Goal: Task Accomplishment & Management: Use online tool/utility

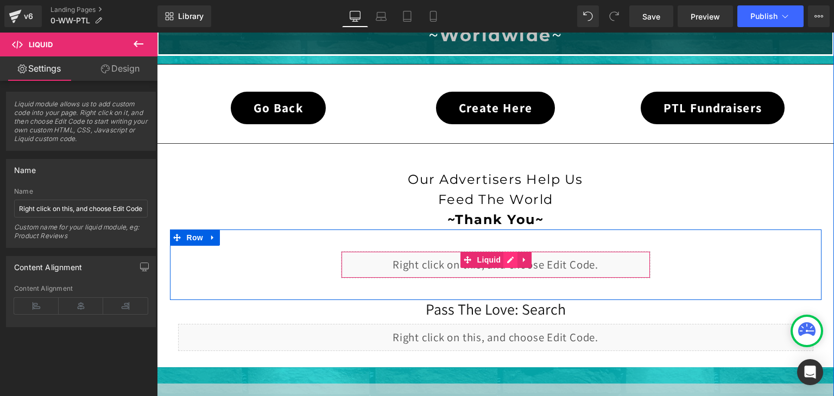
scroll to position [326, 0]
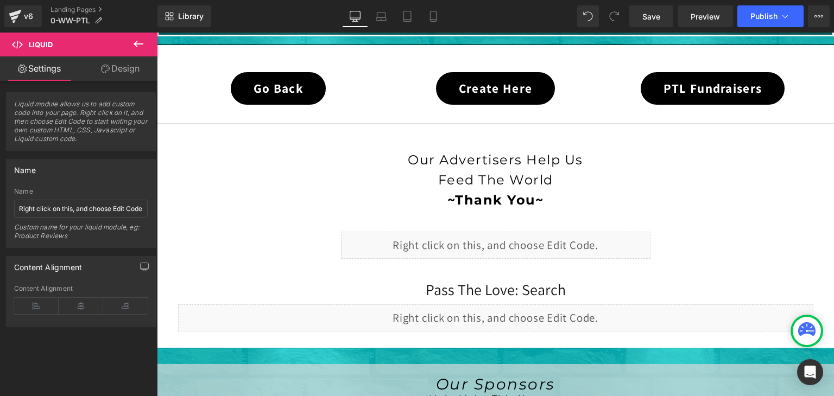
click at [140, 42] on icon at bounding box center [138, 43] width 13 height 13
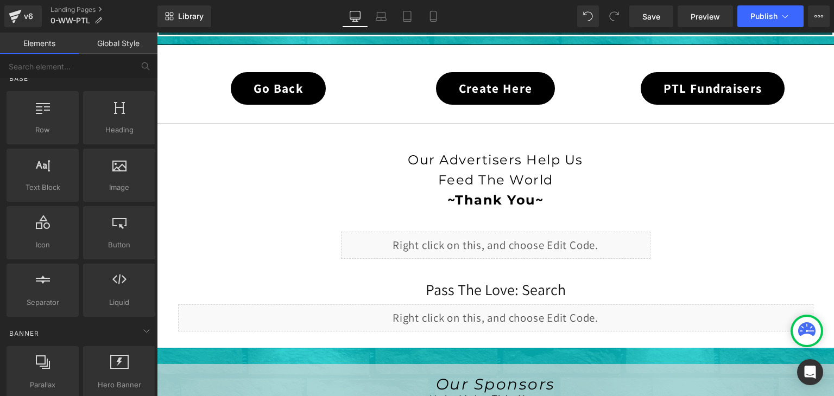
scroll to position [0, 0]
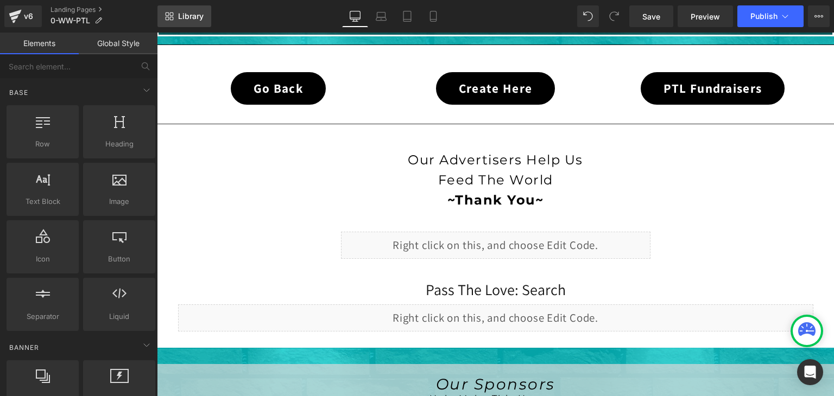
click at [197, 20] on span "Library" at bounding box center [191, 16] width 26 height 10
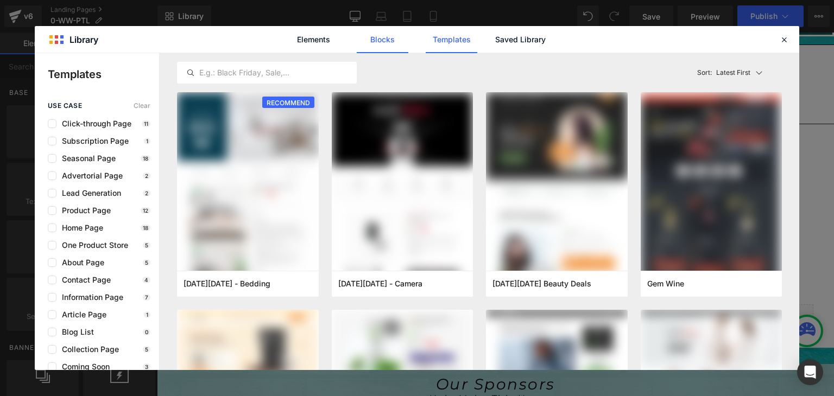
click at [380, 43] on link "Blocks" at bounding box center [383, 39] width 52 height 27
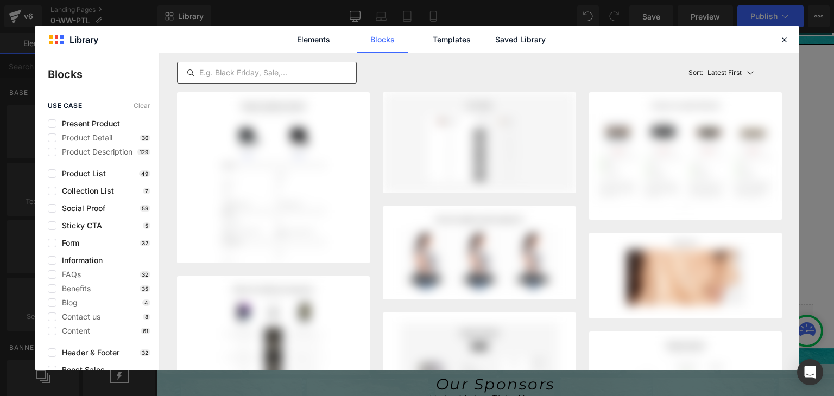
click at [317, 75] on input "text" at bounding box center [267, 72] width 179 height 13
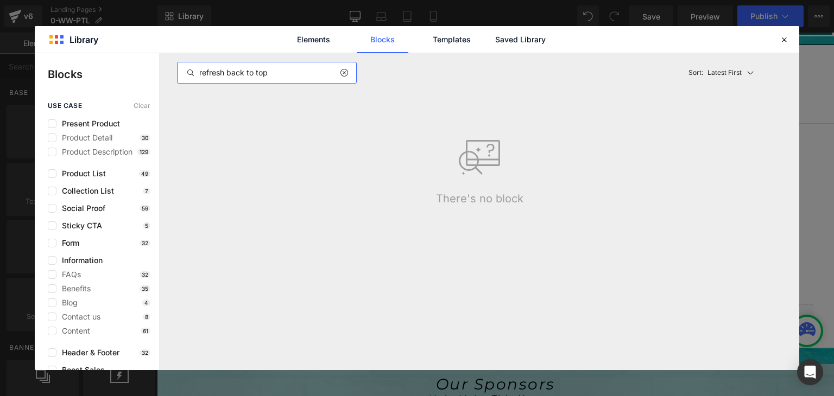
drag, startPoint x: 226, startPoint y: 73, endPoint x: 165, endPoint y: 74, distance: 61.4
click at [165, 74] on div "refresh back to top Latest First Most View Latest First Sort: Latest First Ther…" at bounding box center [480, 211] width 640 height 317
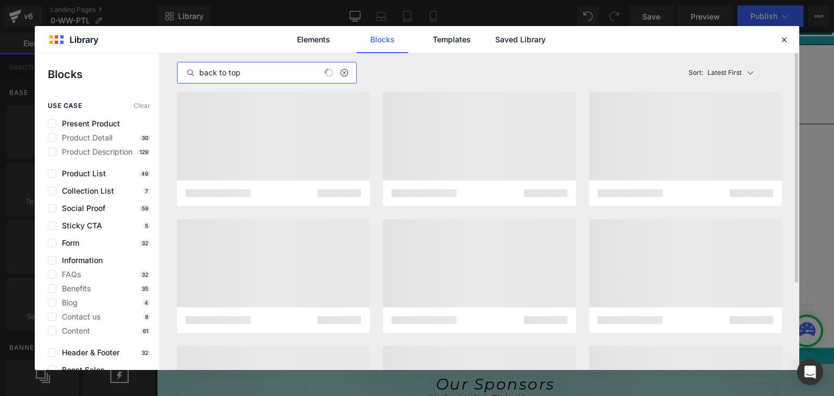
type input "back to top"
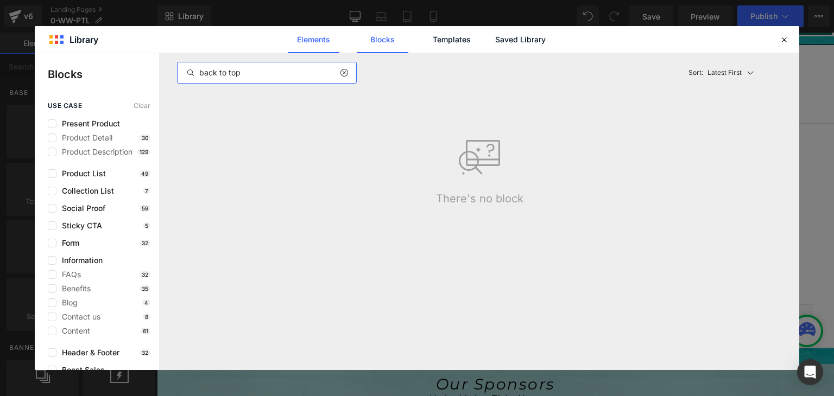
click at [327, 42] on link "Elements" at bounding box center [314, 39] width 52 height 27
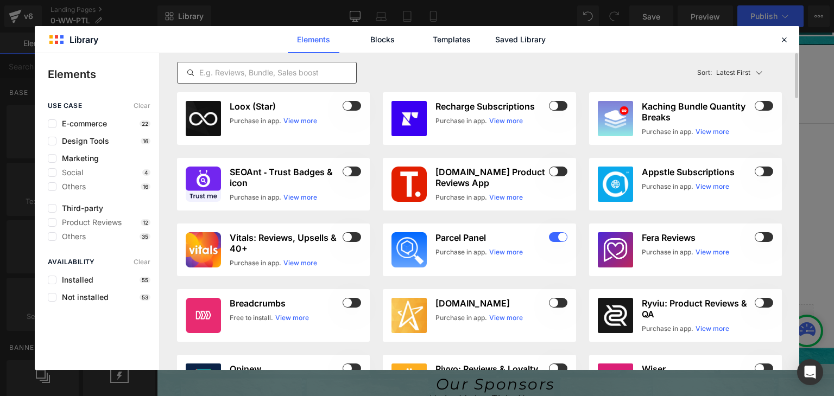
click at [279, 66] on input "text" at bounding box center [267, 72] width 179 height 13
click at [376, 41] on link "Blocks" at bounding box center [383, 39] width 52 height 27
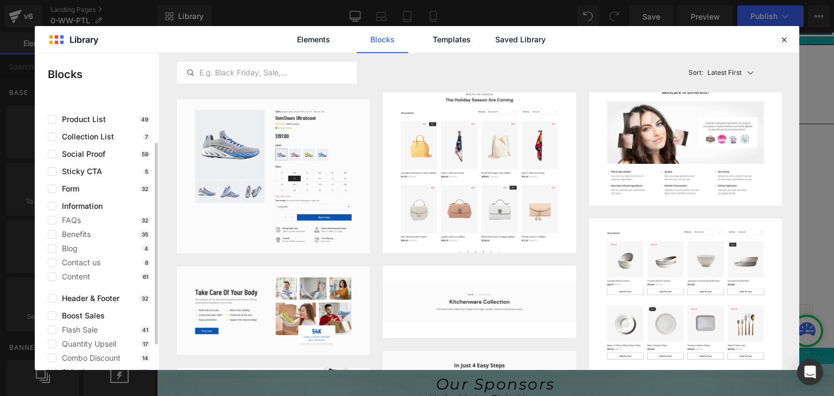
scroll to position [88, 0]
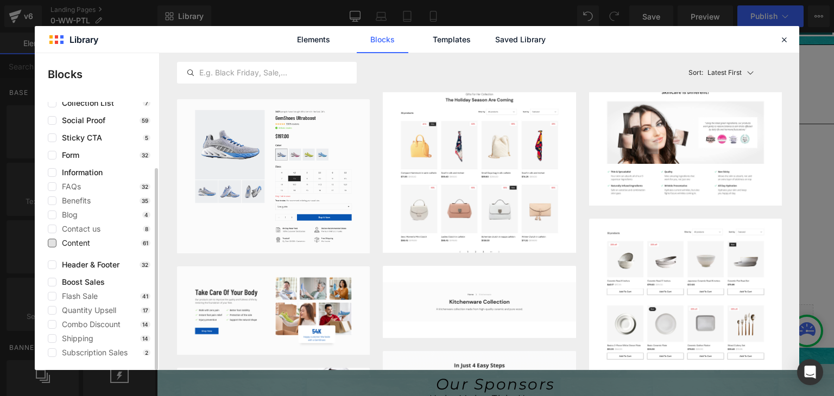
click at [83, 242] on span "Content" at bounding box center [73, 243] width 34 height 9
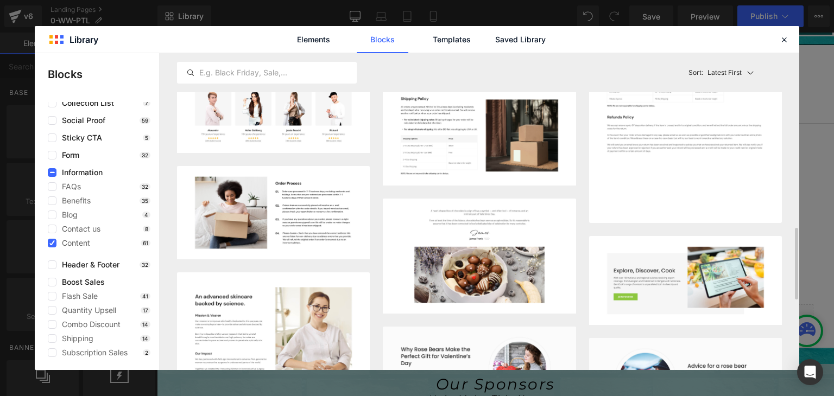
scroll to position [935, 0]
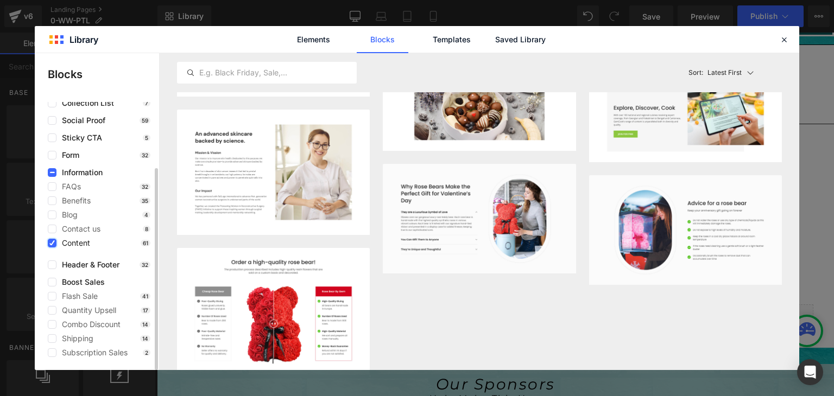
click at [54, 243] on icon at bounding box center [51, 243] width 5 height 0
click at [52, 243] on input "checkbox" at bounding box center [52, 243] width 0 height 0
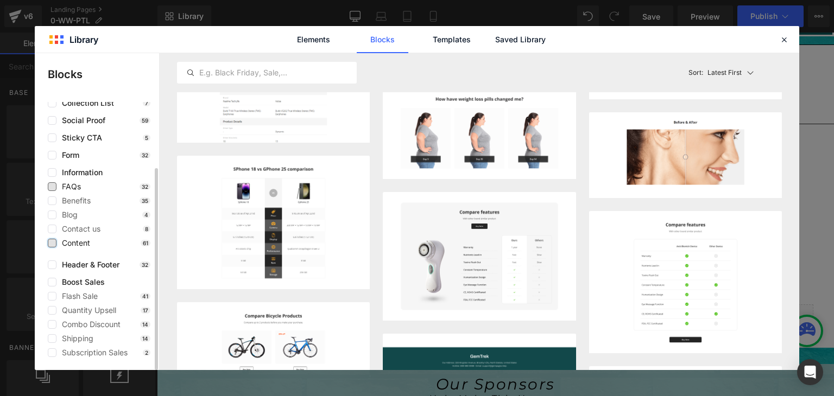
scroll to position [0, 0]
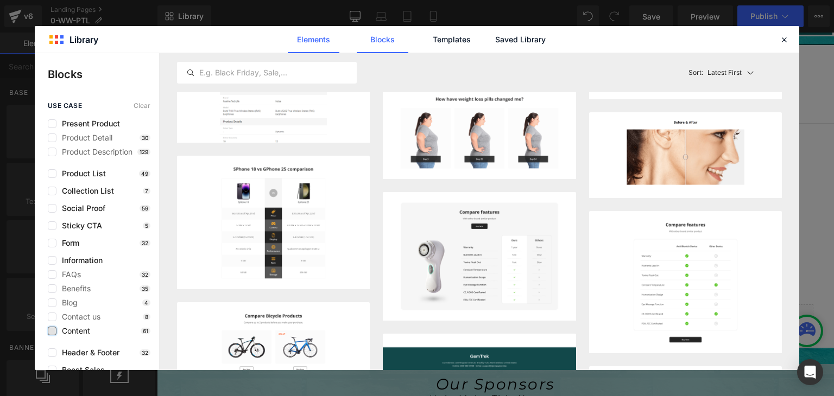
click at [310, 37] on link "Elements" at bounding box center [314, 39] width 52 height 27
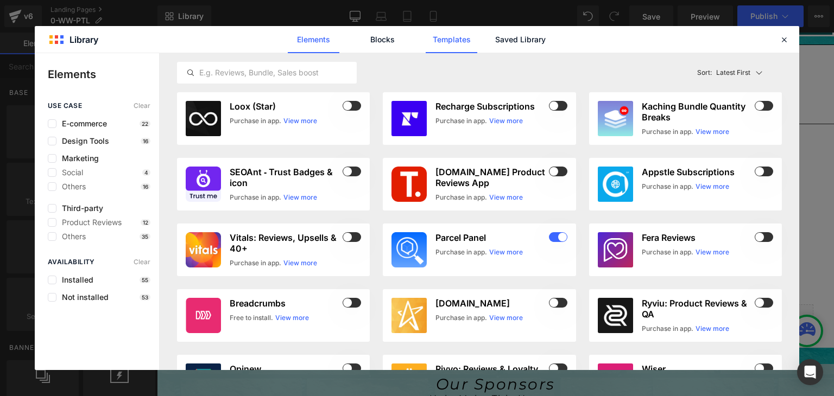
click at [458, 33] on link "Templates" at bounding box center [452, 39] width 52 height 27
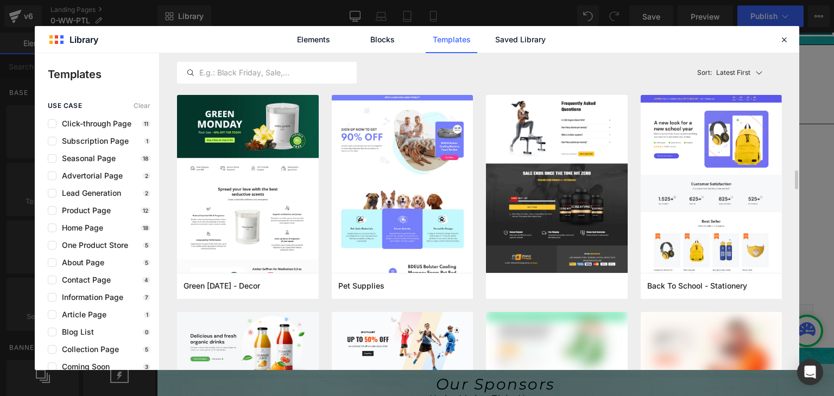
scroll to position [2118, 0]
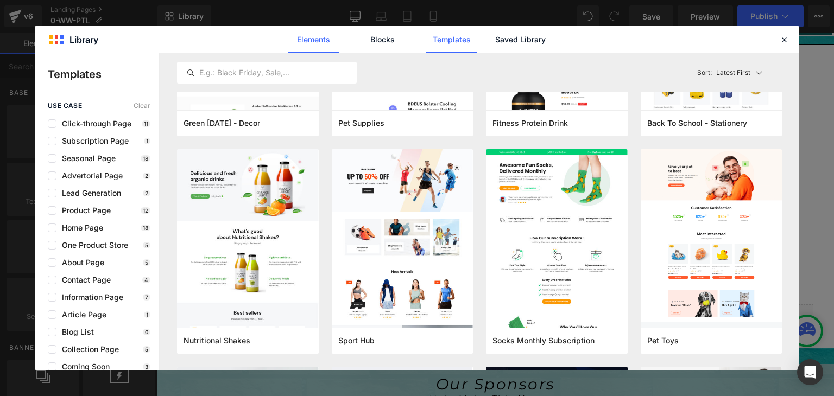
click at [313, 46] on link "Elements" at bounding box center [314, 39] width 52 height 27
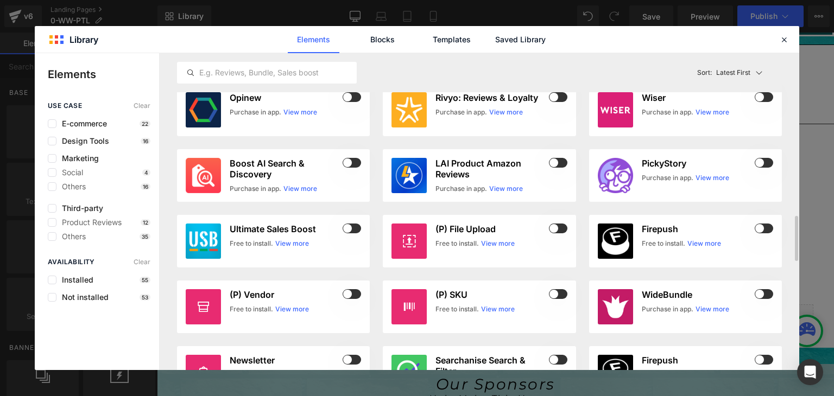
scroll to position [543, 0]
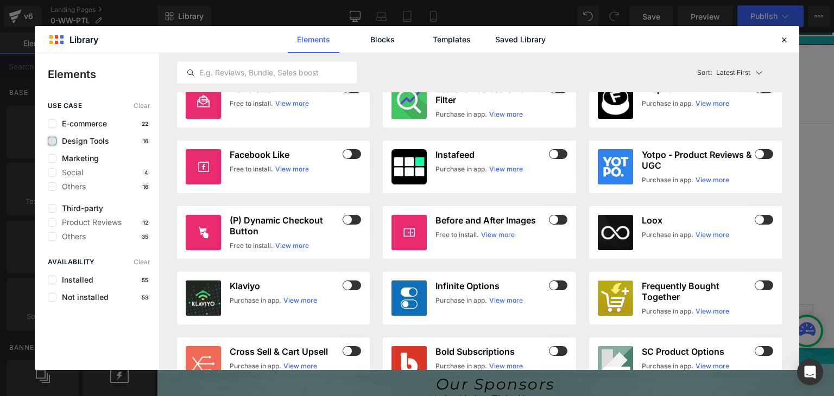
click at [54, 142] on label at bounding box center [52, 141] width 9 height 9
click at [52, 141] on input "checkbox" at bounding box center [52, 141] width 0 height 0
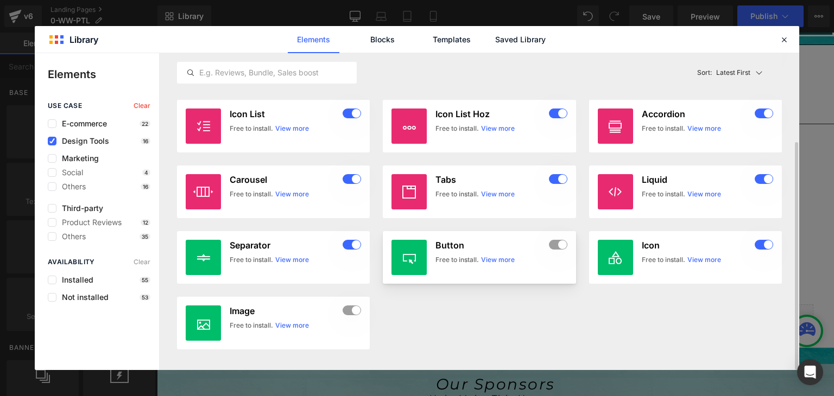
scroll to position [0, 0]
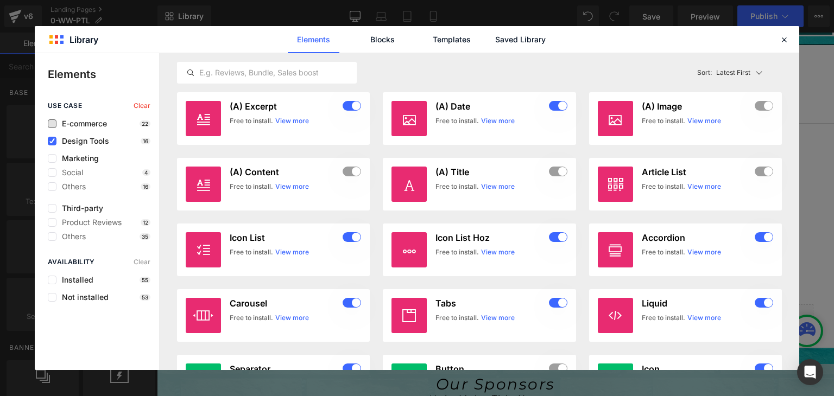
click at [84, 120] on span "E-commerce" at bounding box center [81, 123] width 51 height 9
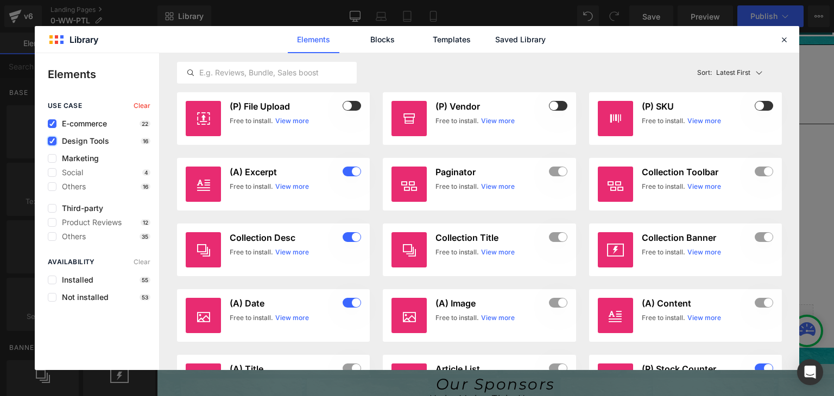
click at [54, 141] on icon at bounding box center [51, 141] width 5 height 0
click at [52, 141] on input "checkbox" at bounding box center [52, 141] width 0 height 0
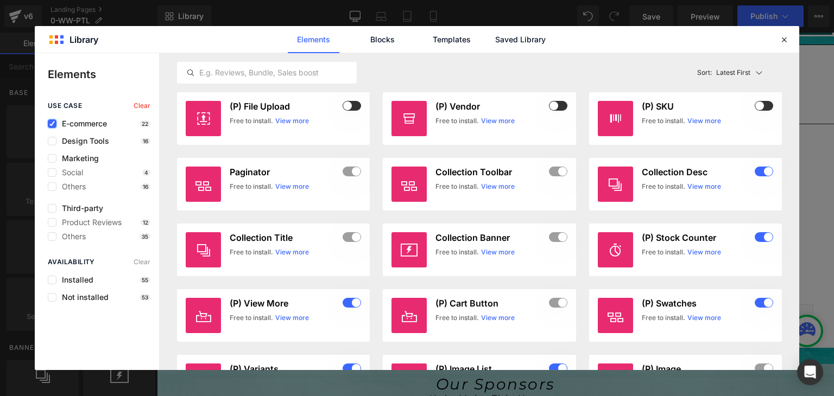
click at [53, 124] on icon at bounding box center [51, 124] width 5 height 0
click at [52, 124] on input "checkbox" at bounding box center [52, 124] width 0 height 0
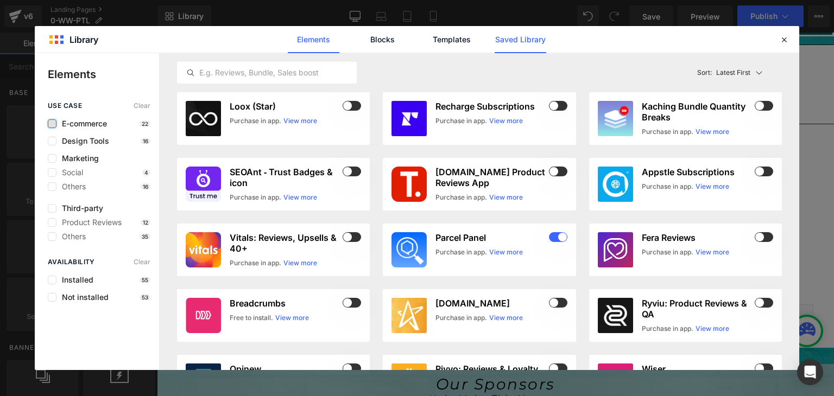
click at [527, 36] on link "Saved Library" at bounding box center [521, 39] width 52 height 27
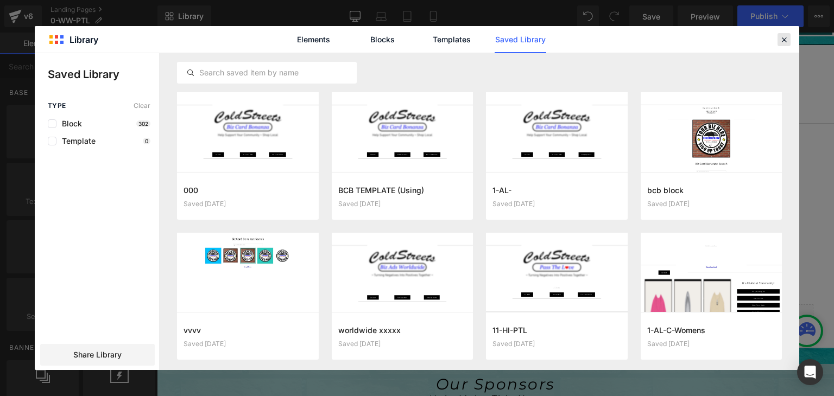
click at [789, 43] on icon at bounding box center [784, 40] width 10 height 10
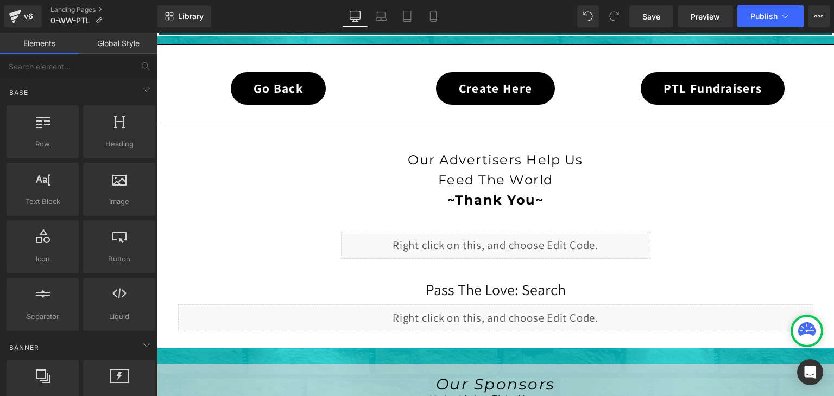
click at [37, 40] on link "Elements" at bounding box center [39, 44] width 79 height 22
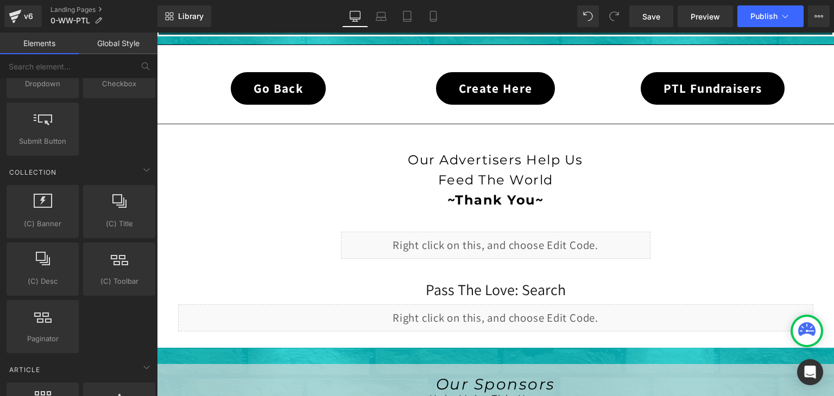
scroll to position [1629, 0]
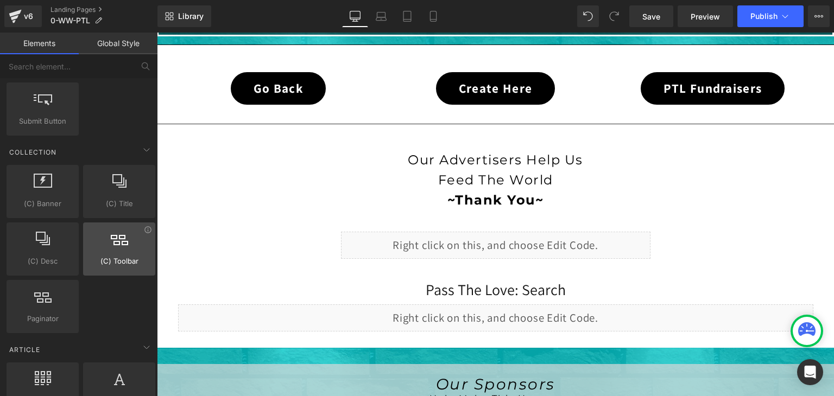
click at [125, 257] on span "(C) Toolbar" at bounding box center [119, 261] width 66 height 11
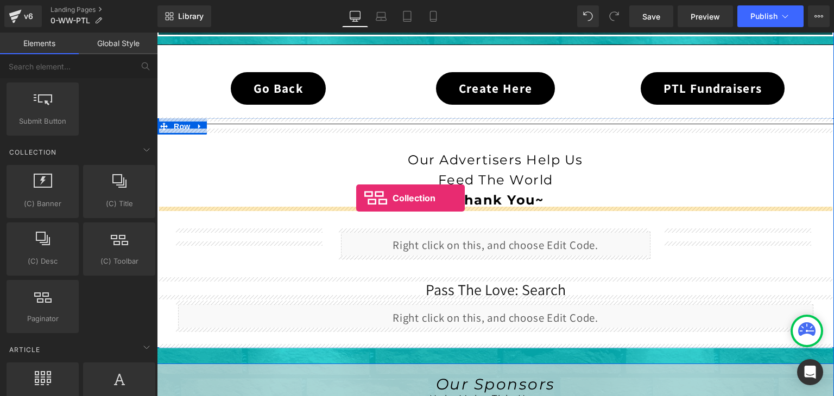
drag, startPoint x: 285, startPoint y: 279, endPoint x: 356, endPoint y: 199, distance: 106.6
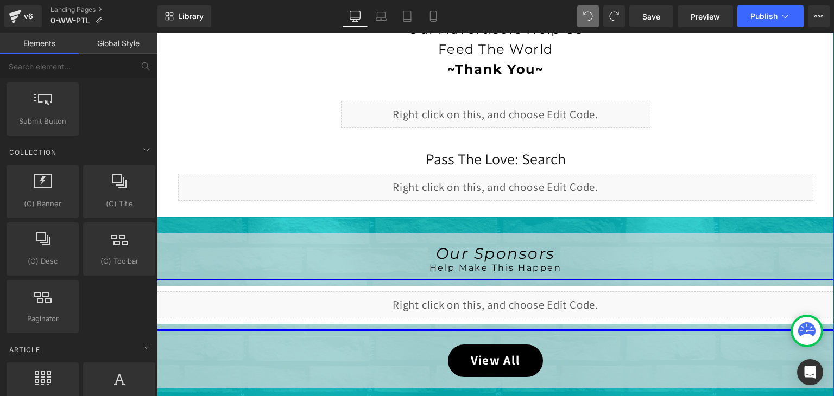
scroll to position [489, 0]
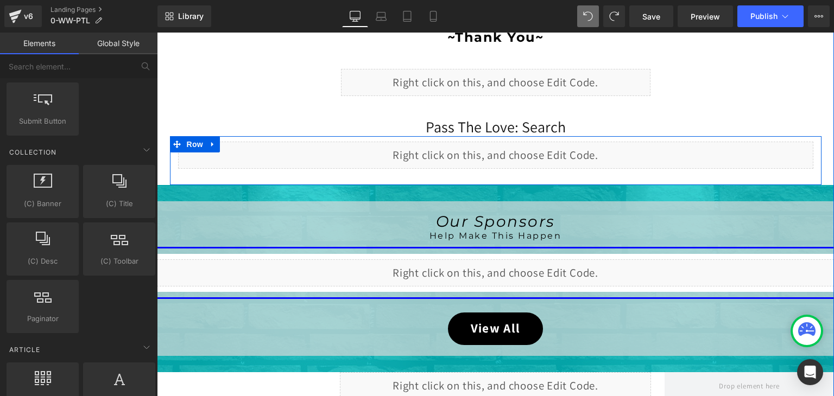
click at [509, 146] on div "Liquid" at bounding box center [495, 155] width 635 height 27
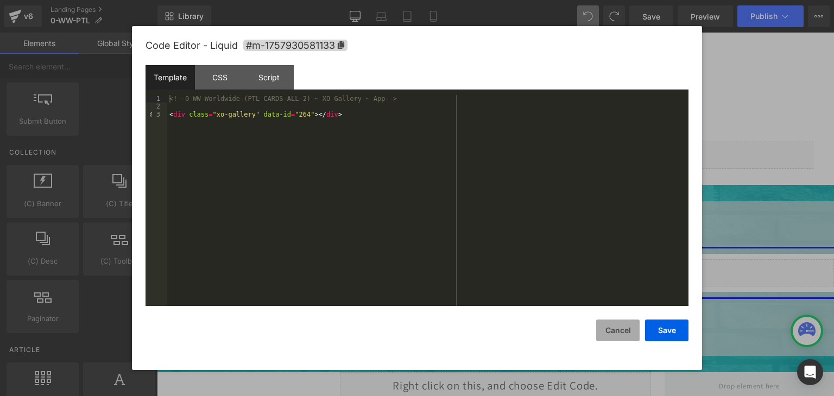
click at [619, 333] on button "Cancel" at bounding box center [617, 331] width 43 height 22
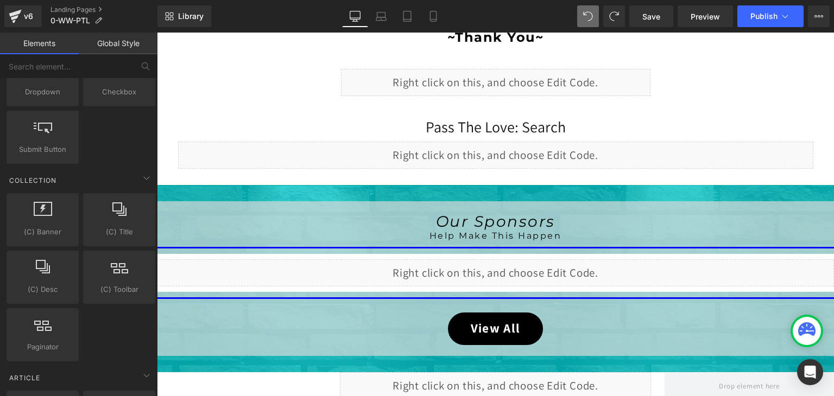
scroll to position [1573, 0]
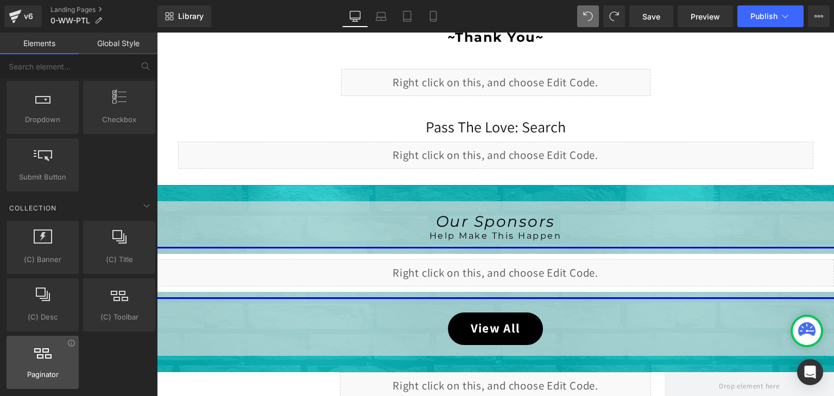
click at [23, 369] on span "Paginator" at bounding box center [43, 374] width 66 height 11
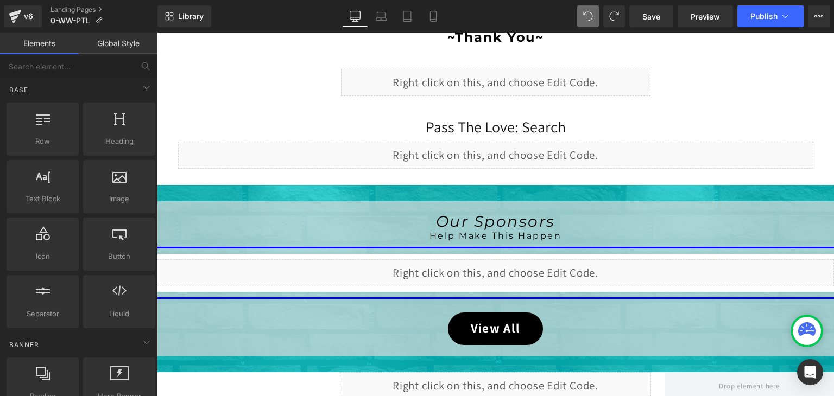
scroll to position [0, 0]
click at [196, 14] on span "Library" at bounding box center [191, 16] width 26 height 10
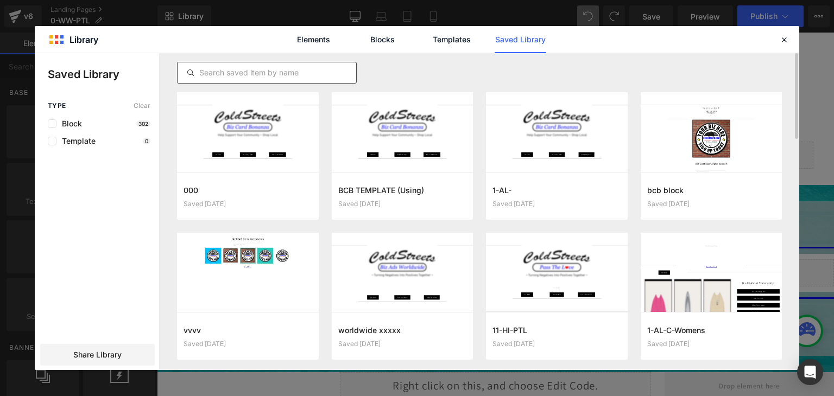
click at [295, 72] on input "text" at bounding box center [267, 72] width 179 height 13
drag, startPoint x: 224, startPoint y: 65, endPoint x: 202, endPoint y: 70, distance: 22.8
click at [202, 70] on input "text" at bounding box center [267, 72] width 179 height 13
paste input "Sticky Back to Top"
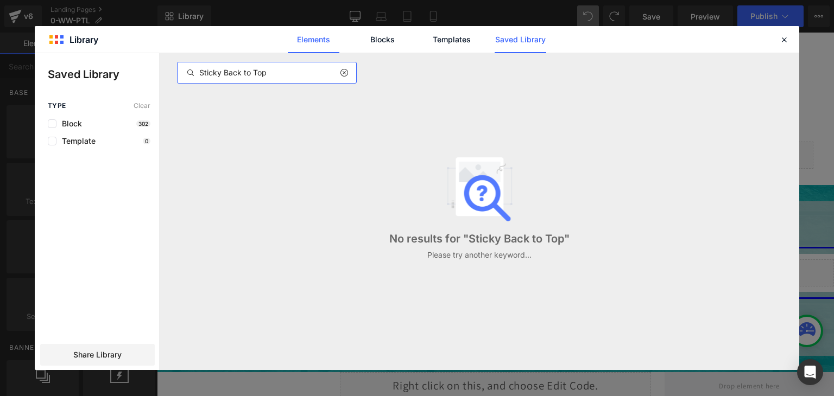
type input "Sticky Back to Top"
click at [317, 43] on link "Elements" at bounding box center [314, 39] width 52 height 27
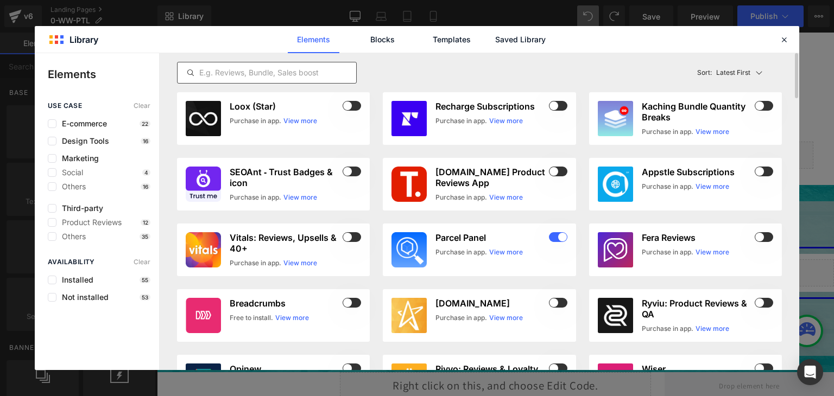
click at [255, 75] on input "text" at bounding box center [267, 72] width 179 height 13
paste input "Sticky Back to Top"
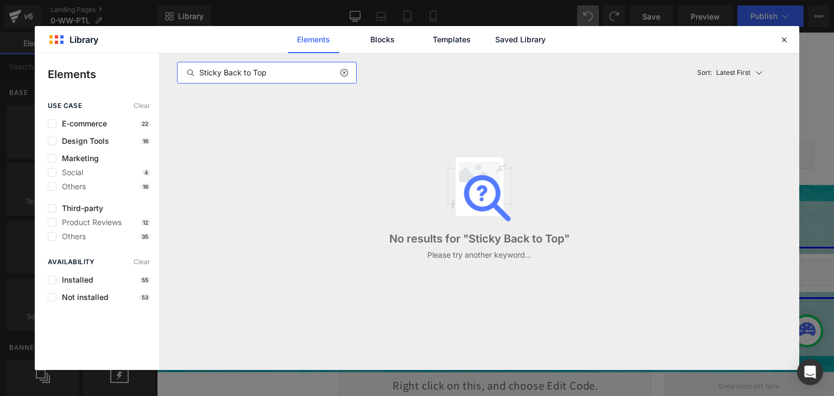
drag, startPoint x: 222, startPoint y: 71, endPoint x: 198, endPoint y: 76, distance: 24.4
click at [198, 76] on input "Sticky Back to Top" at bounding box center [267, 72] width 179 height 13
click at [264, 69] on input "Back to Top" at bounding box center [267, 72] width 179 height 13
type input "Back to Top"
click at [191, 73] on icon at bounding box center [190, 72] width 9 height 9
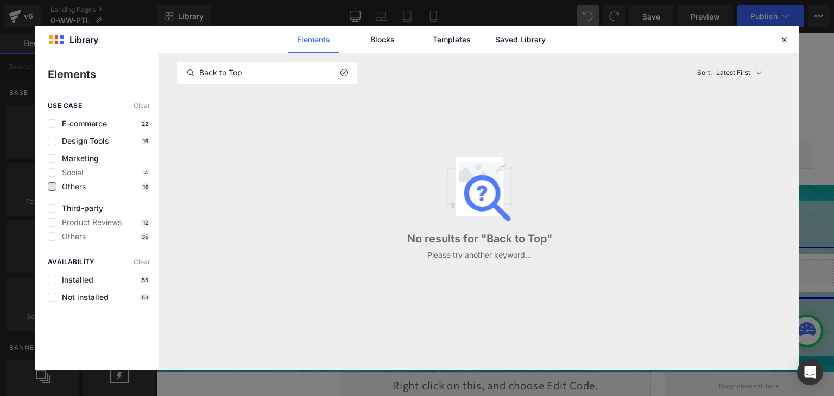
click at [57, 186] on span "Others" at bounding box center [70, 186] width 29 height 9
click at [57, 236] on span "Others" at bounding box center [70, 236] width 29 height 9
click at [387, 39] on link "Blocks" at bounding box center [383, 39] width 52 height 27
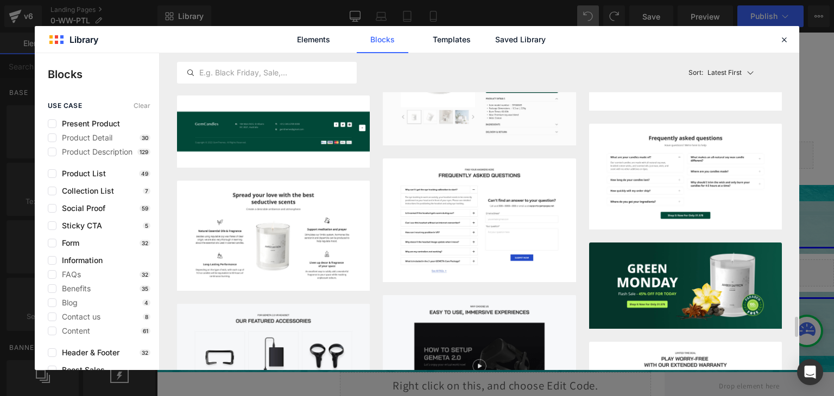
scroll to position [4205, 0]
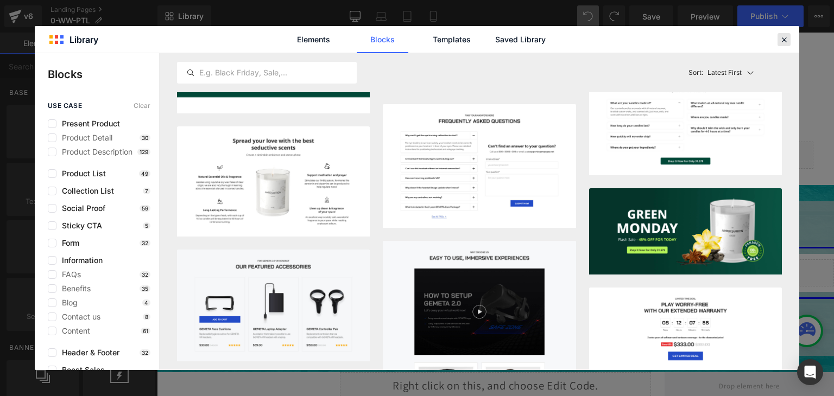
click at [788, 41] on icon at bounding box center [784, 40] width 10 height 10
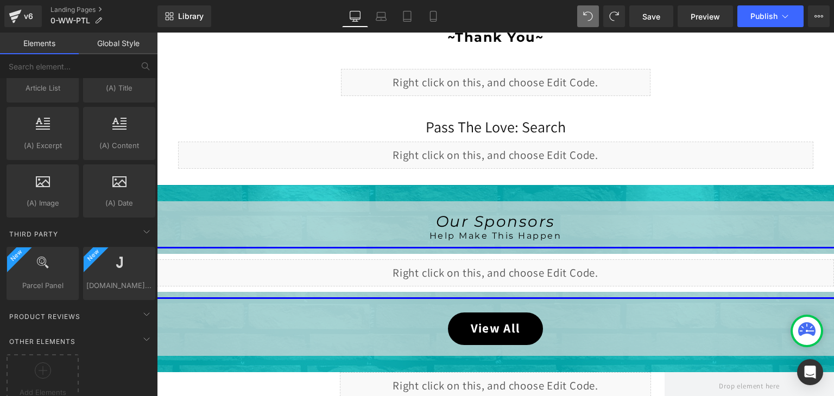
scroll to position [1954, 0]
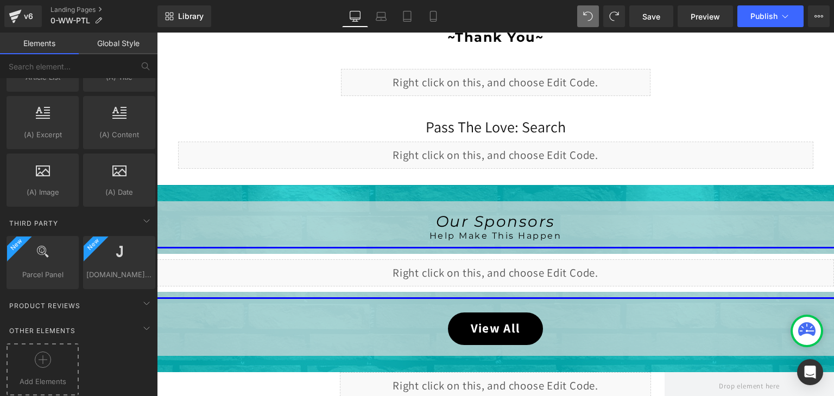
click at [43, 354] on icon at bounding box center [43, 360] width 16 height 16
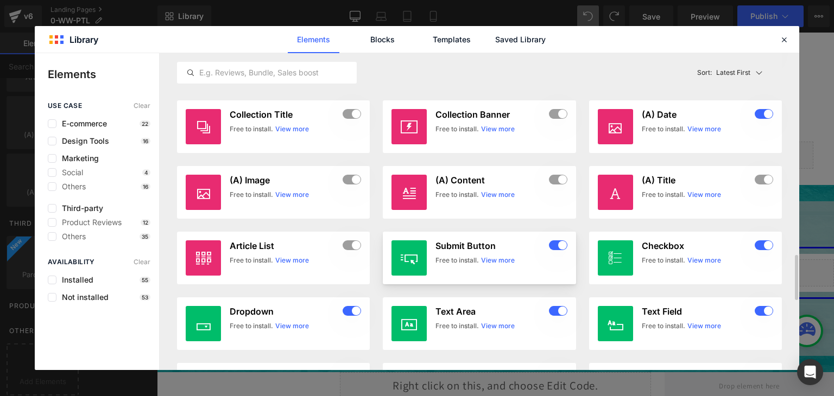
scroll to position [1032, 0]
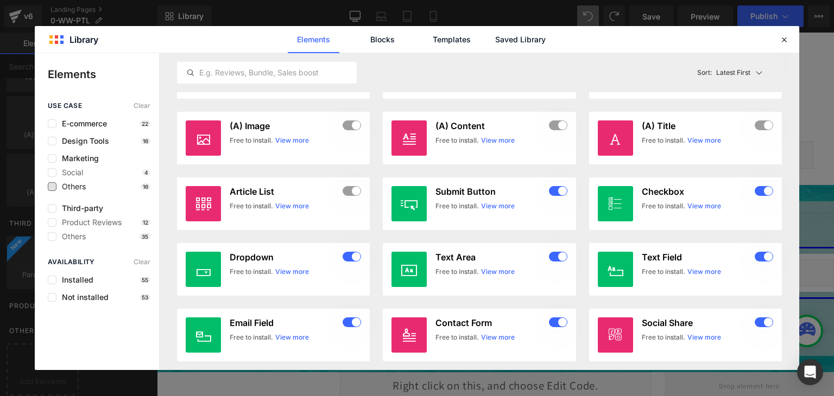
click at [58, 186] on span "Others" at bounding box center [70, 186] width 29 height 9
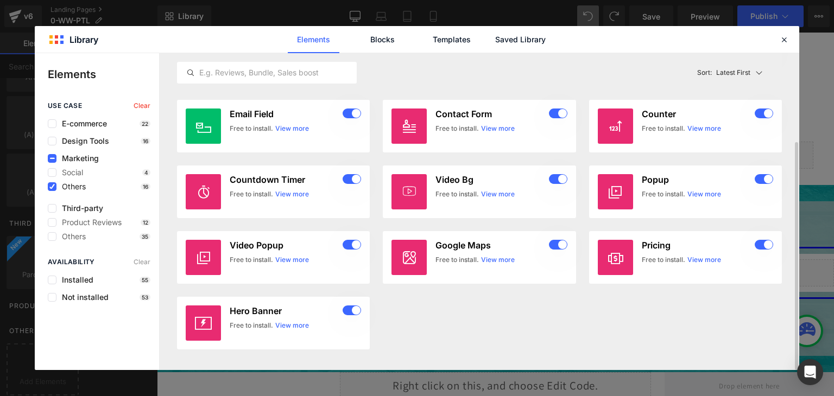
scroll to position [124, 0]
click at [58, 186] on span "Others" at bounding box center [70, 186] width 29 height 9
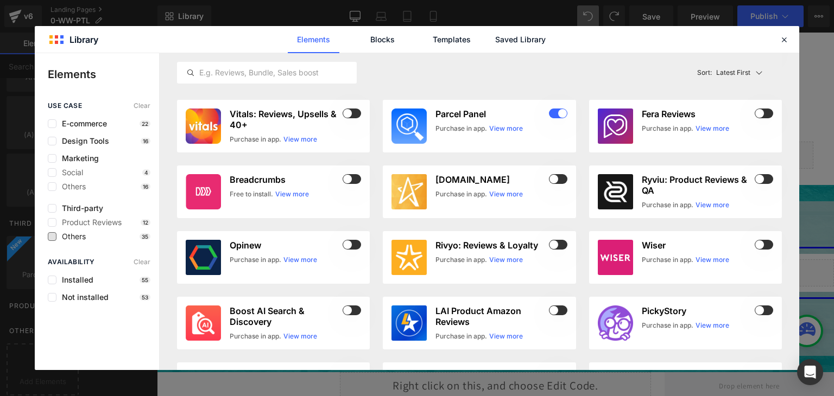
click at [57, 238] on span "Others" at bounding box center [70, 236] width 29 height 9
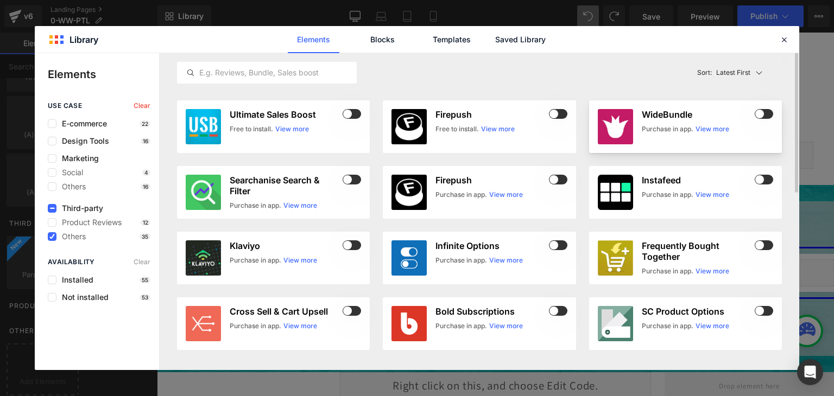
scroll to position [0, 0]
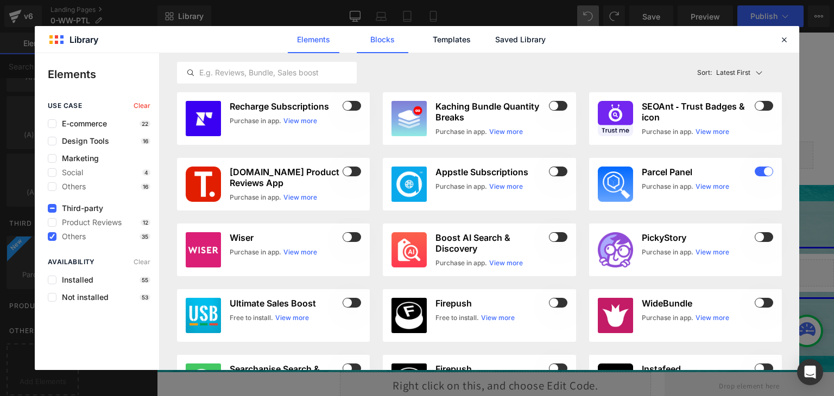
click at [381, 40] on link "Blocks" at bounding box center [383, 39] width 52 height 27
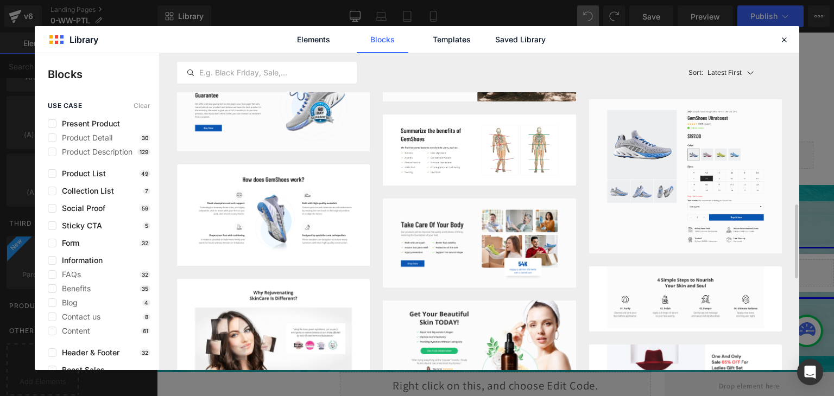
scroll to position [815, 0]
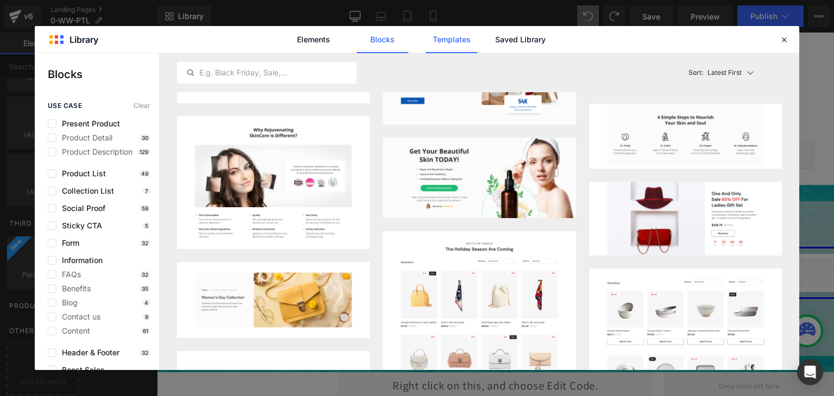
click at [452, 37] on link "Templates" at bounding box center [452, 39] width 52 height 27
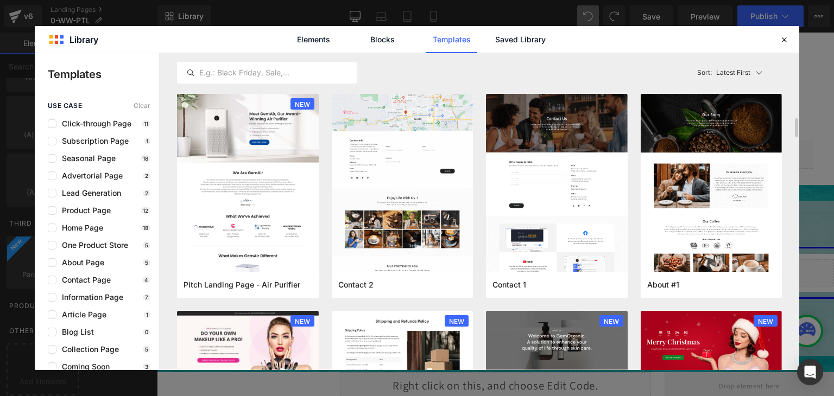
scroll to position [1304, 0]
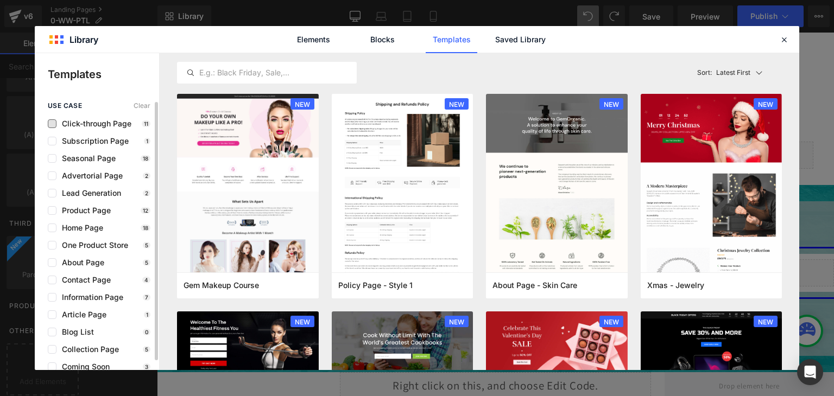
click at [89, 125] on span "Click-through Page" at bounding box center [93, 123] width 75 height 9
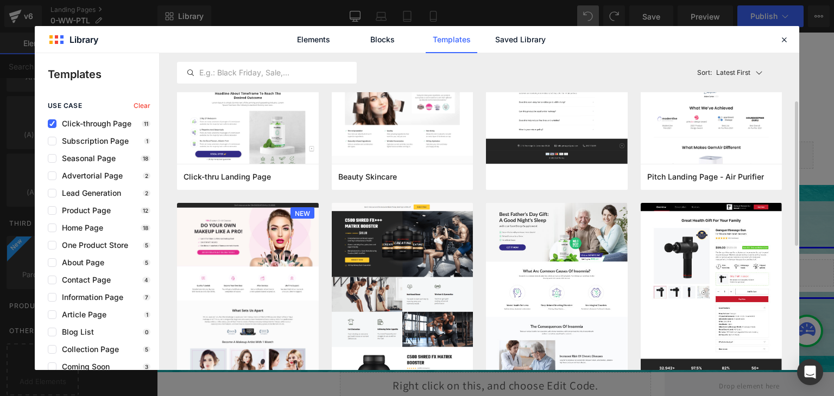
scroll to position [0, 0]
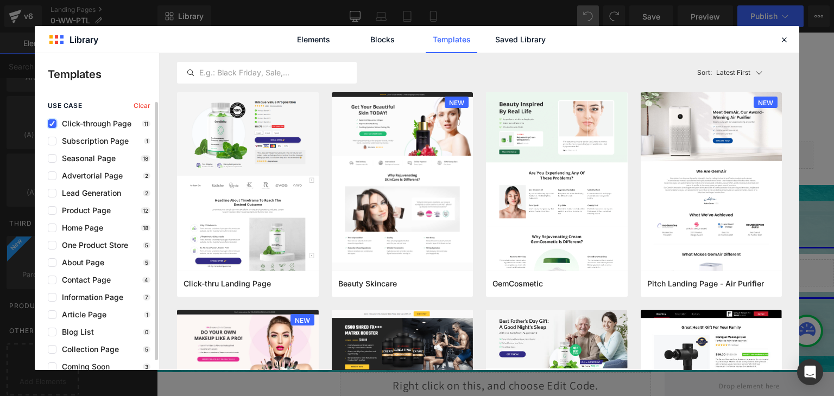
click at [53, 124] on icon at bounding box center [51, 124] width 5 height 0
click at [52, 124] on input "checkbox" at bounding box center [52, 124] width 0 height 0
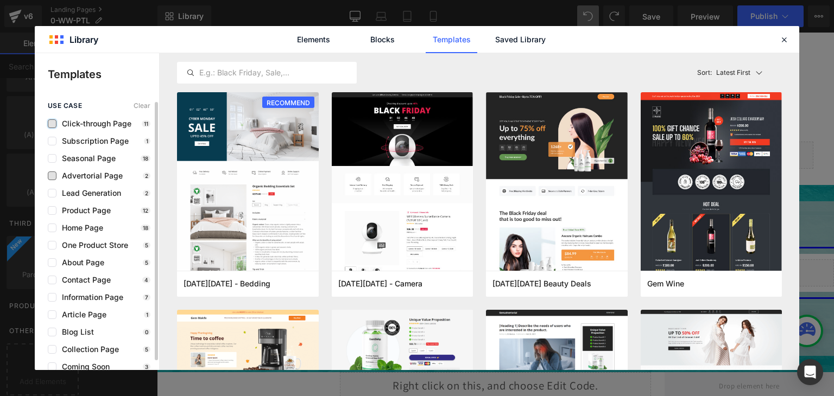
click at [89, 176] on span "Advertorial Page" at bounding box center [89, 176] width 66 height 9
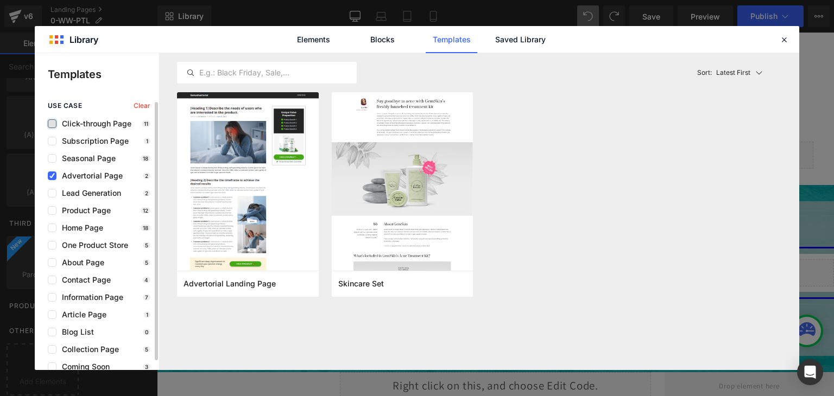
click at [56, 176] on span "Advertorial Page" at bounding box center [89, 176] width 66 height 9
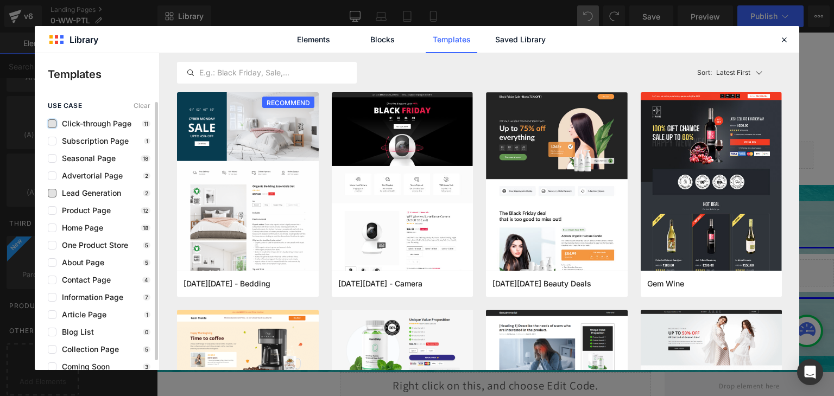
click at [100, 191] on span "Lead Generation" at bounding box center [88, 193] width 65 height 9
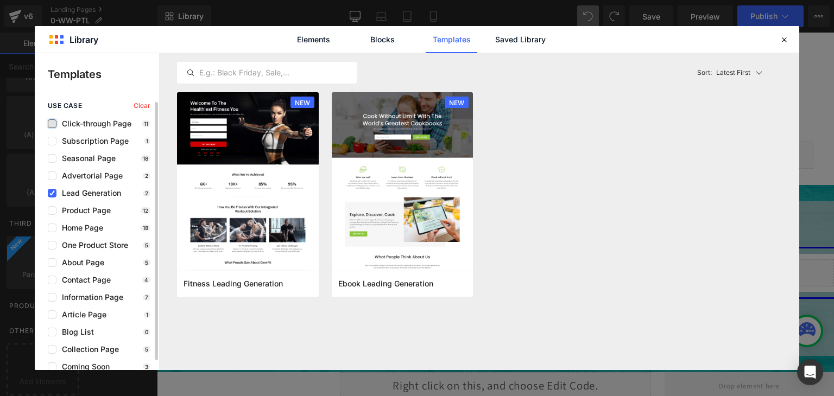
click at [100, 191] on span "Lead Generation" at bounding box center [88, 193] width 65 height 9
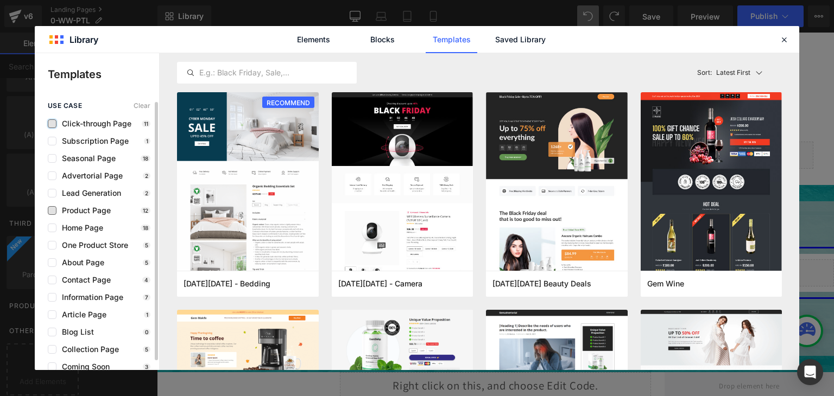
click at [94, 207] on span "Product Page" at bounding box center [83, 210] width 54 height 9
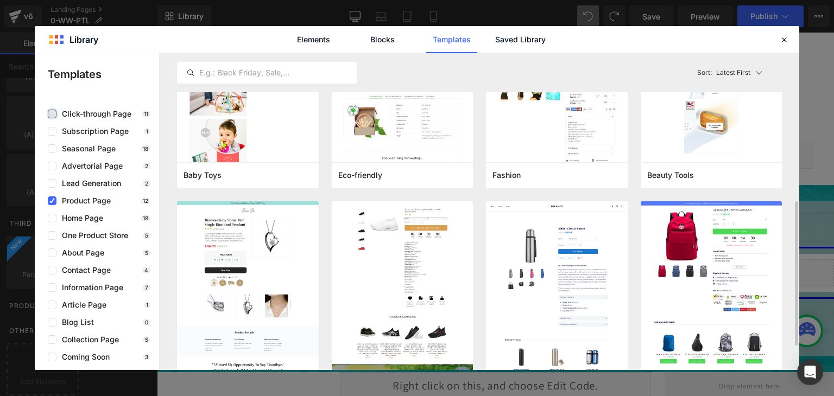
scroll to position [379, 0]
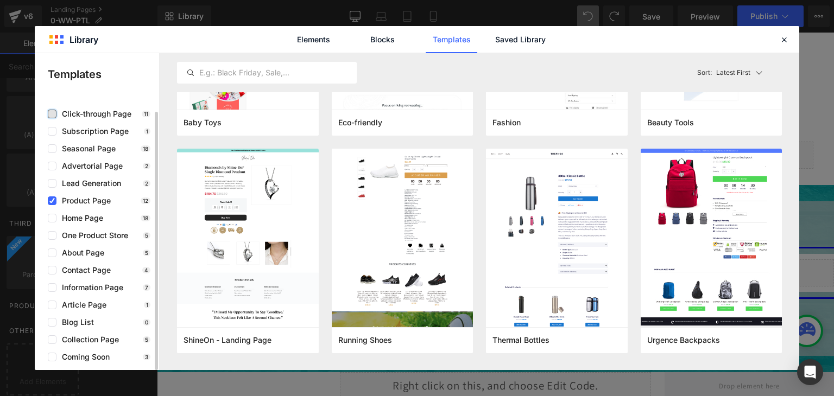
click at [58, 199] on span "Product Page" at bounding box center [83, 201] width 54 height 9
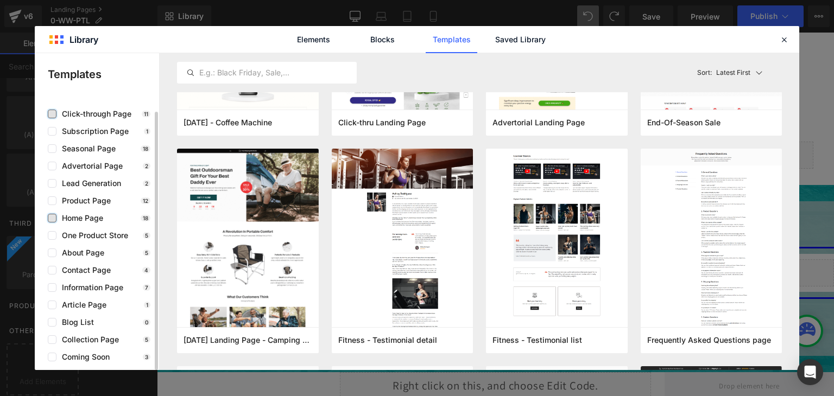
click at [56, 219] on label at bounding box center [52, 218] width 9 height 9
click at [52, 218] on input "checkbox" at bounding box center [52, 218] width 0 height 0
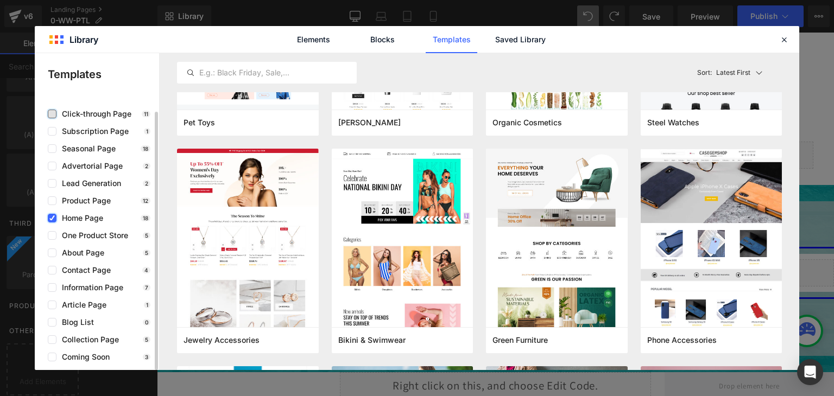
click at [55, 220] on label at bounding box center [52, 218] width 9 height 9
click at [52, 218] on input "checkbox" at bounding box center [52, 218] width 0 height 0
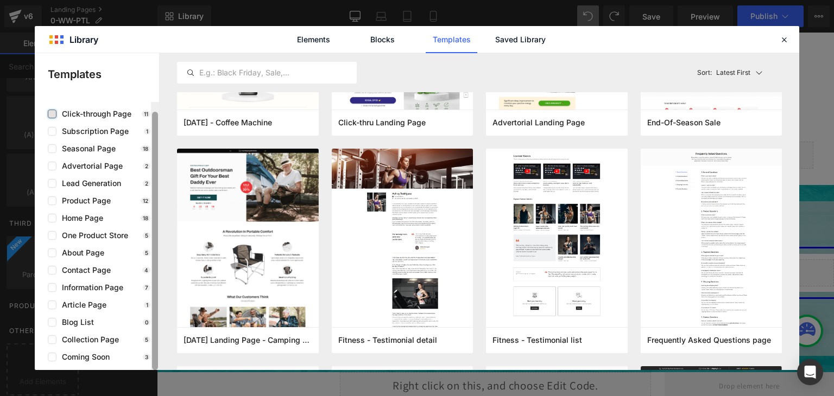
drag, startPoint x: 154, startPoint y: 229, endPoint x: 154, endPoint y: 266, distance: 37.5
click at [154, 266] on div at bounding box center [155, 241] width 6 height 259
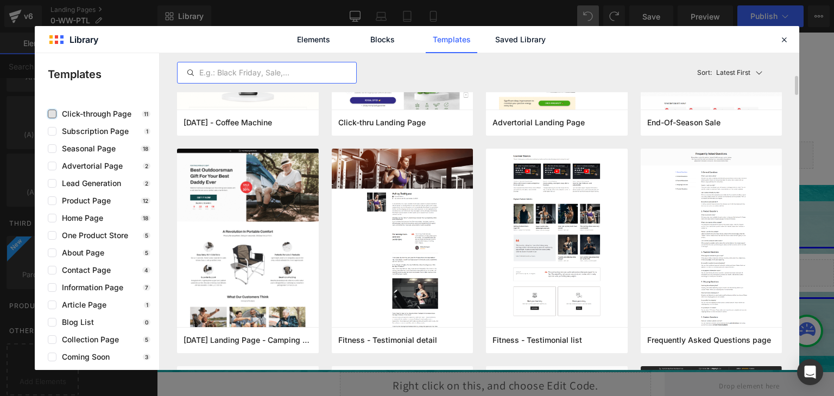
click at [298, 71] on input "text" at bounding box center [267, 72] width 179 height 13
click at [85, 42] on div "Elements Blocks Templates Saved Library" at bounding box center [417, 39] width 765 height 27
click at [319, 40] on link "Elements" at bounding box center [314, 39] width 52 height 27
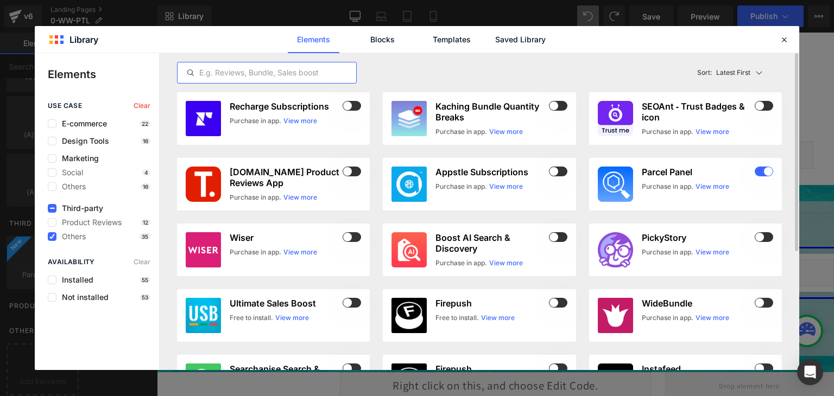
click at [275, 72] on input "text" at bounding box center [267, 72] width 179 height 13
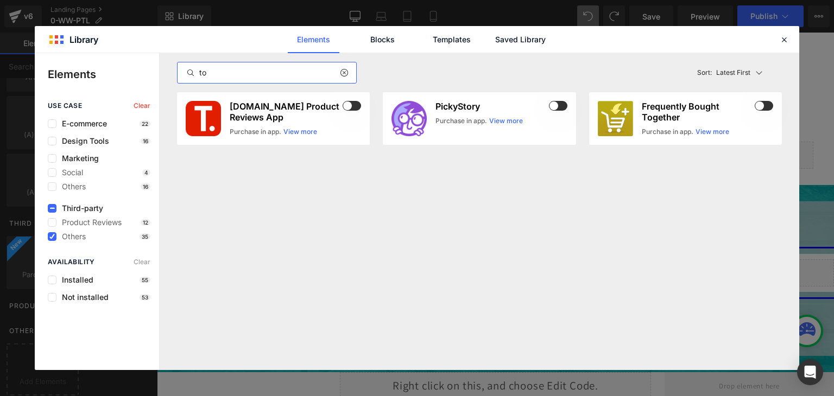
type input "t"
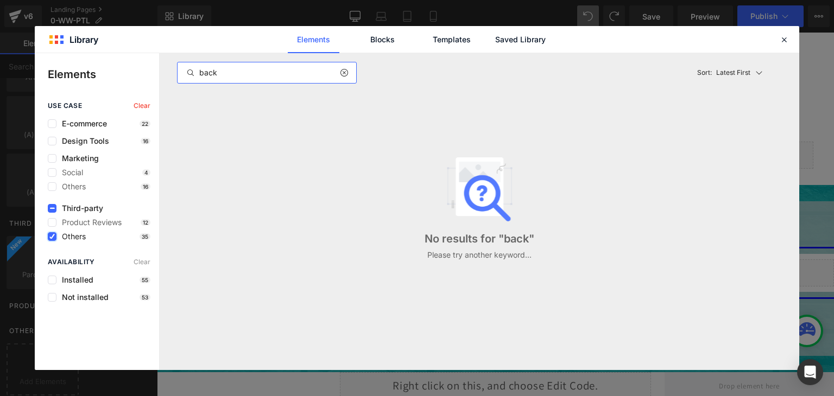
type input "back"
click at [54, 237] on icon at bounding box center [51, 237] width 5 height 0
click at [52, 237] on input "checkbox" at bounding box center [52, 237] width 0 height 0
click at [55, 122] on label at bounding box center [52, 123] width 9 height 9
click at [52, 124] on input "checkbox" at bounding box center [52, 124] width 0 height 0
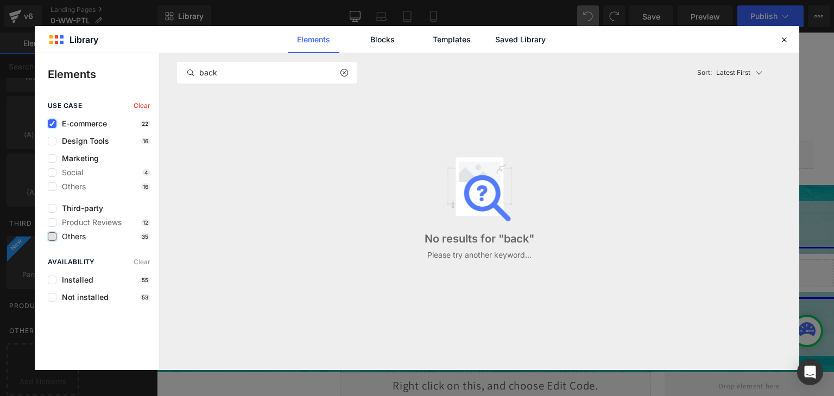
click at [55, 123] on label at bounding box center [52, 123] width 9 height 9
click at [52, 124] on input "checkbox" at bounding box center [52, 124] width 0 height 0
click at [348, 72] on div at bounding box center [348, 72] width 16 height 13
click at [344, 72] on icon at bounding box center [344, 72] width 8 height 9
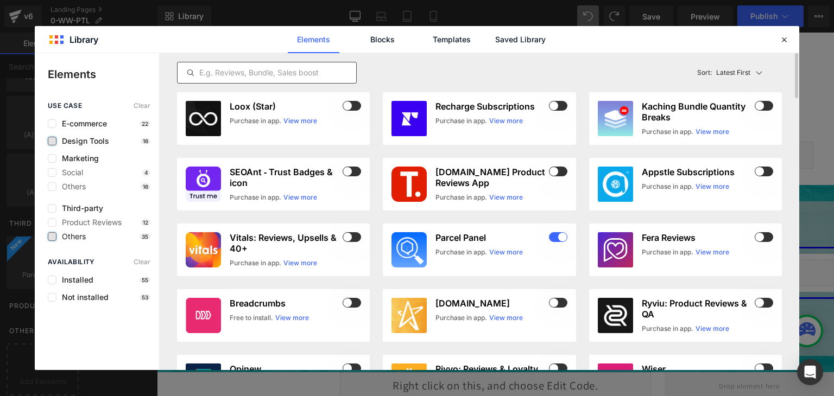
click at [52, 142] on label at bounding box center [52, 141] width 9 height 9
click at [52, 141] on input "checkbox" at bounding box center [52, 141] width 0 height 0
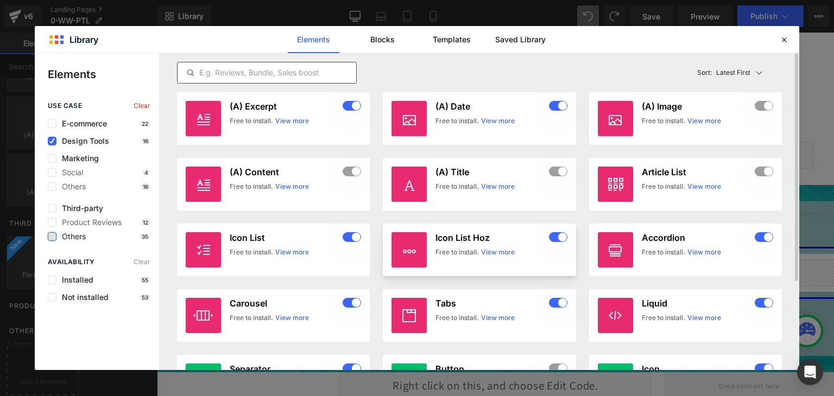
scroll to position [109, 0]
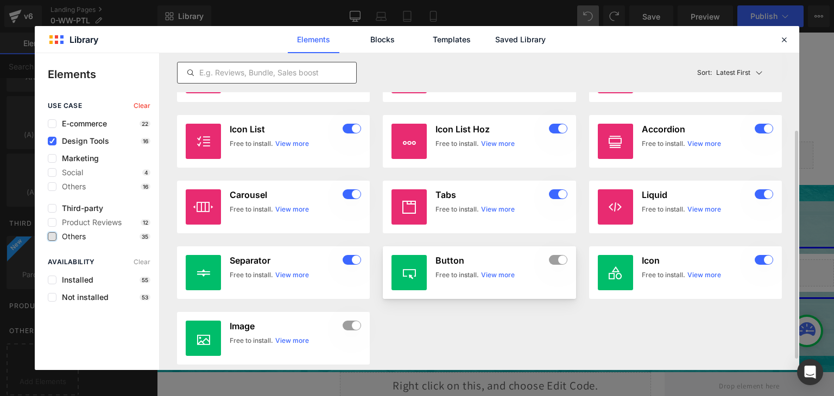
click at [455, 261] on h3 "Button" at bounding box center [491, 260] width 111 height 11
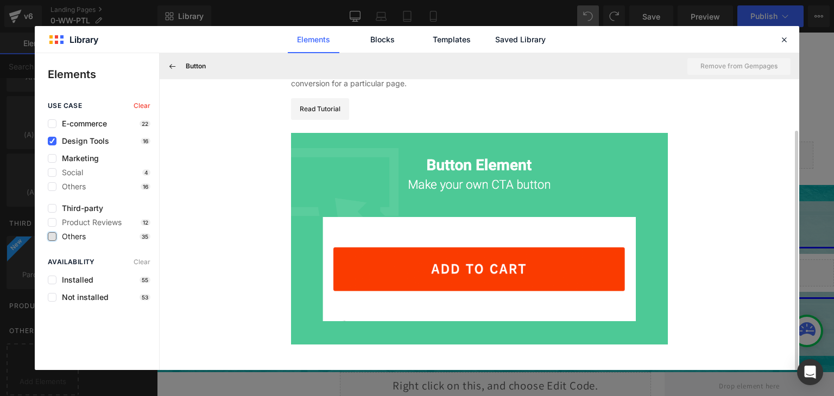
scroll to position [0, 0]
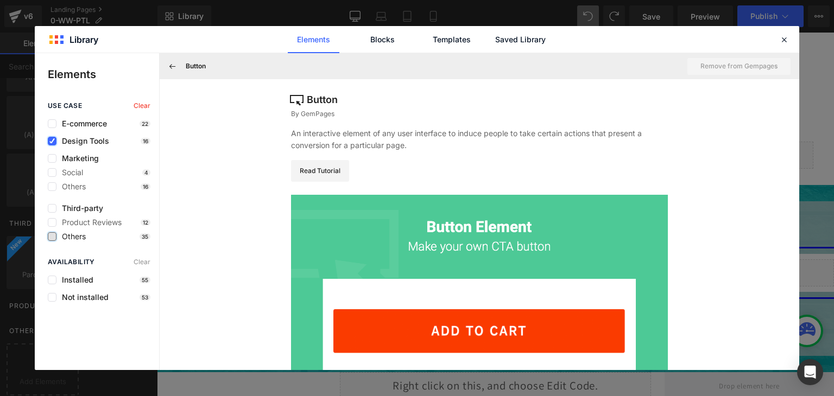
click at [49, 140] on label at bounding box center [52, 141] width 9 height 9
click at [52, 141] on input "checkbox" at bounding box center [52, 141] width 0 height 0
click at [53, 187] on label at bounding box center [52, 186] width 9 height 9
click at [52, 187] on input "checkbox" at bounding box center [52, 187] width 0 height 0
click at [53, 187] on icon at bounding box center [51, 187] width 5 height 0
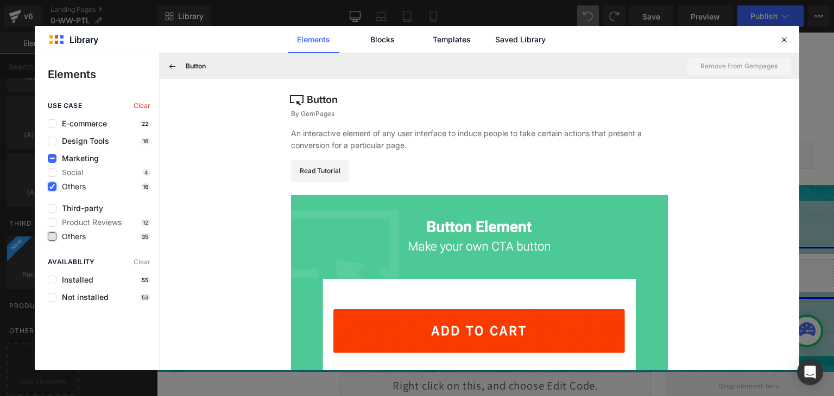
click at [52, 187] on input "checkbox" at bounding box center [52, 187] width 0 height 0
click at [54, 177] on label at bounding box center [52, 172] width 9 height 9
click at [52, 173] on input "checkbox" at bounding box center [52, 173] width 0 height 0
click at [54, 177] on label at bounding box center [52, 172] width 9 height 9
click at [52, 173] on input "checkbox" at bounding box center [52, 173] width 0 height 0
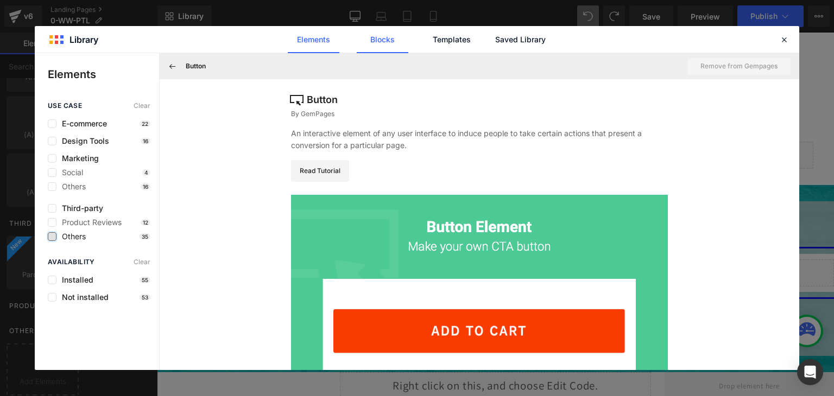
click at [385, 43] on link "Blocks" at bounding box center [383, 39] width 52 height 27
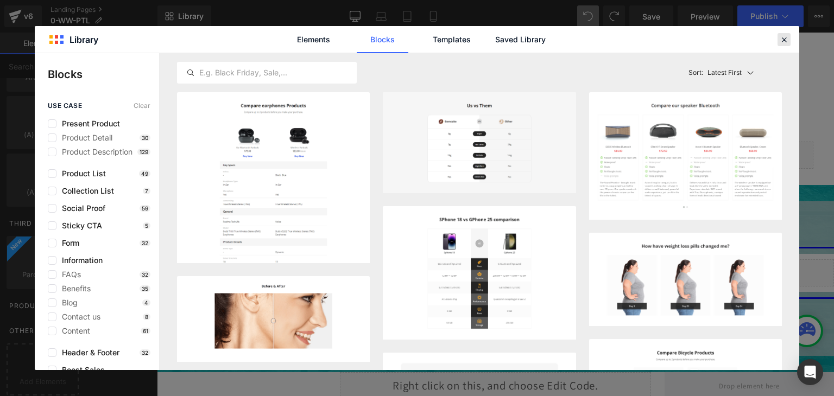
click at [784, 35] on icon at bounding box center [784, 40] width 10 height 10
